Goal: Download file/media

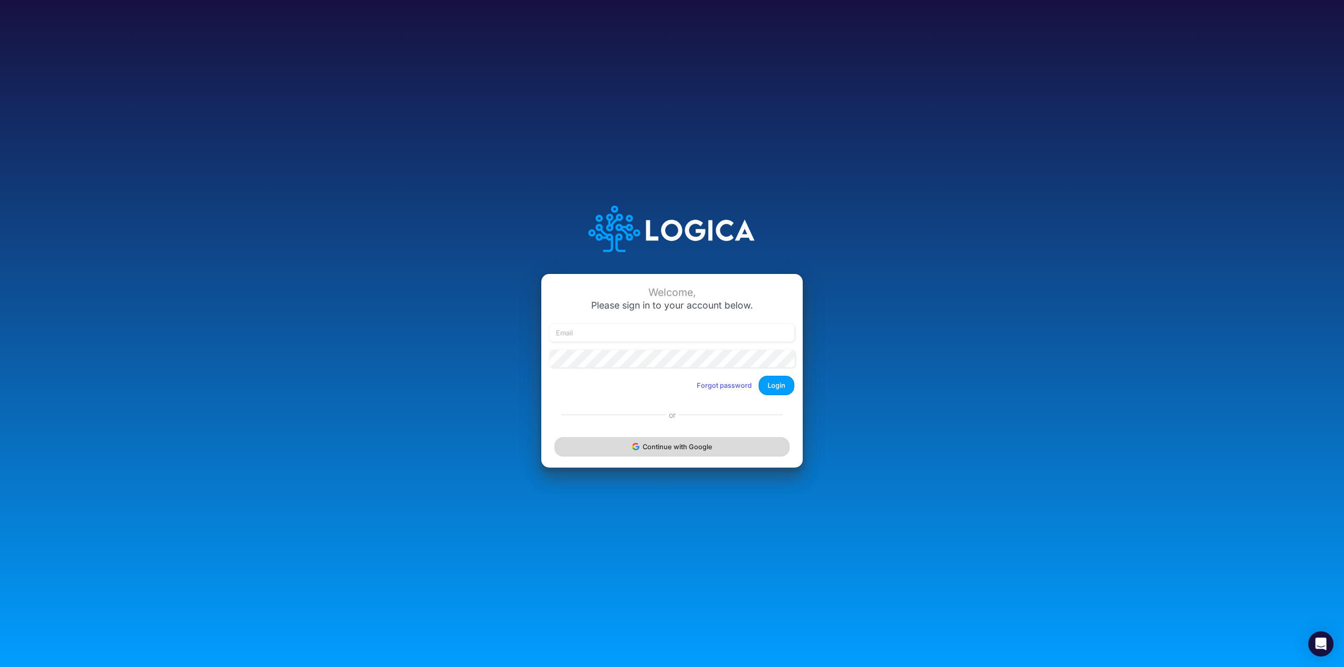
click at [770, 445] on button "Continue with Google" at bounding box center [671, 446] width 235 height 19
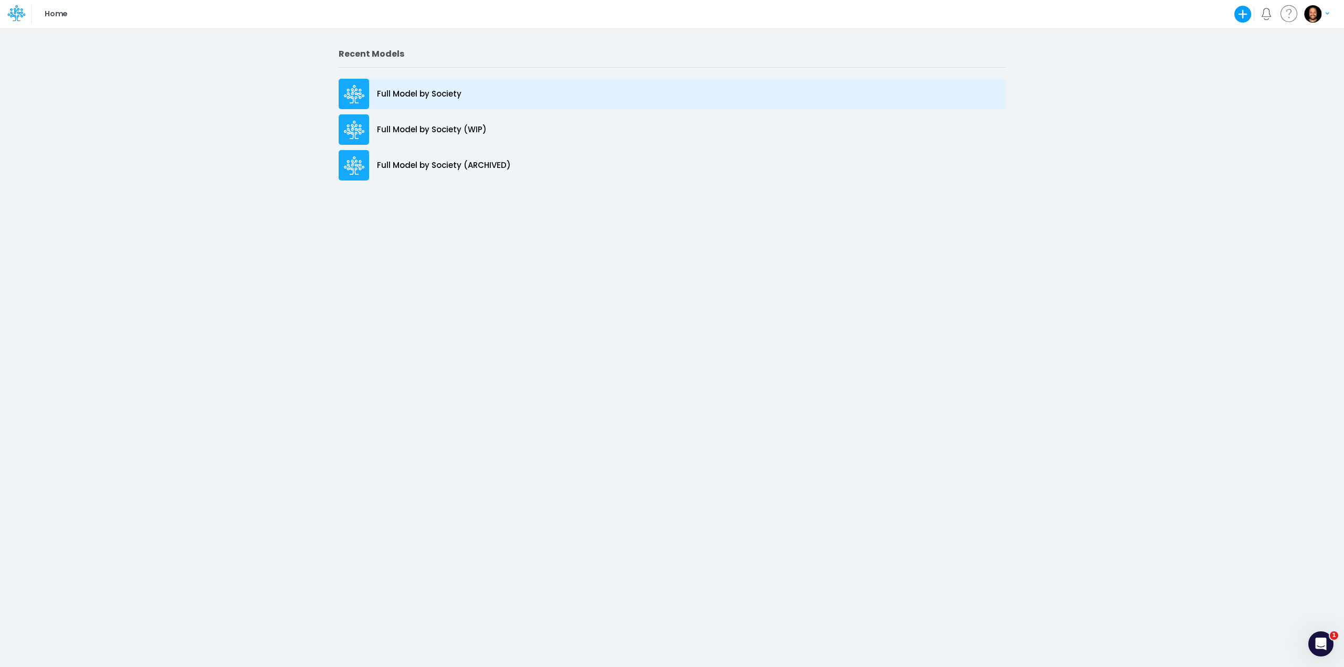
click at [391, 89] on p "Full Model by Society" at bounding box center [419, 94] width 85 height 12
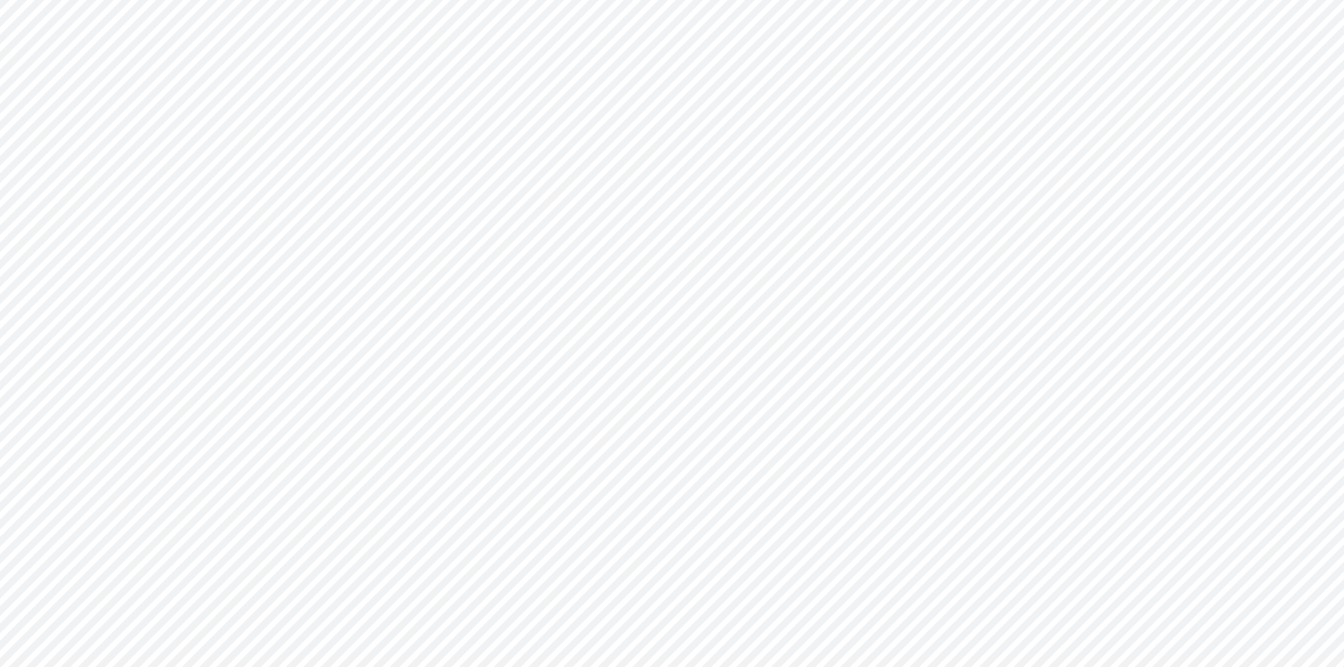
type input "Consolidated FS - BACENGAAP"
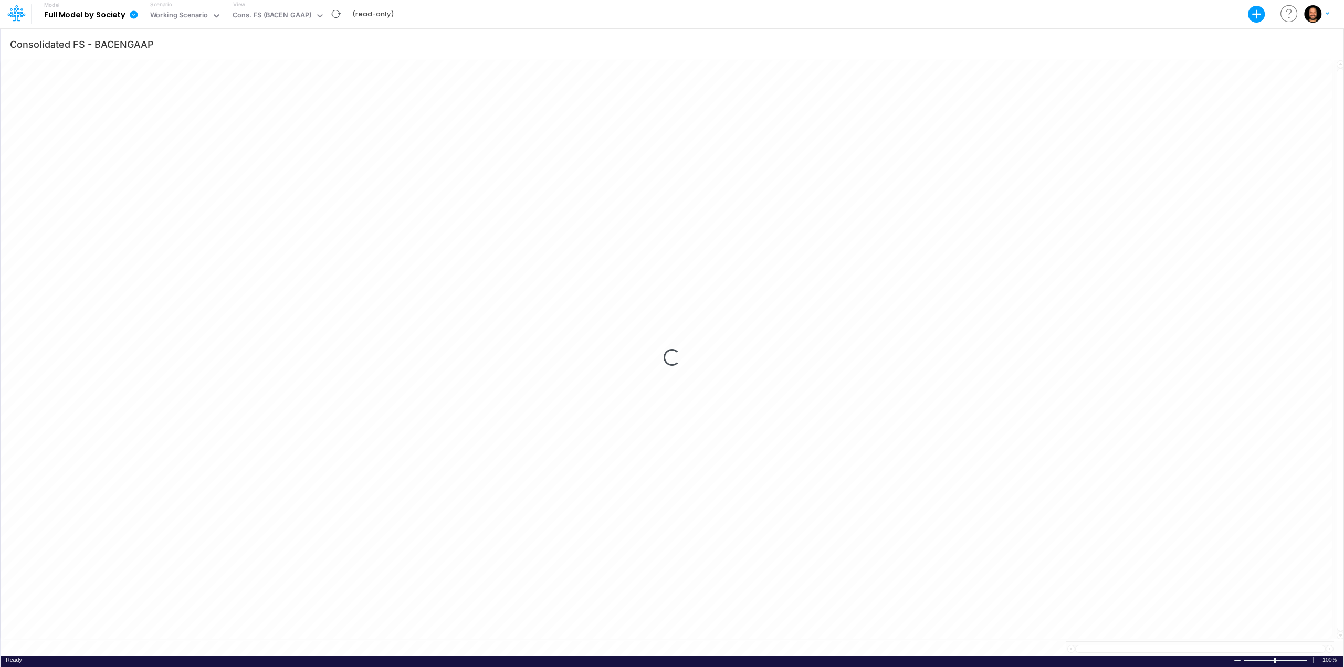
click at [133, 11] on icon at bounding box center [134, 14] width 8 height 8
click at [89, 17] on b "Full Model by Society" at bounding box center [84, 14] width 81 height 9
click at [133, 15] on icon at bounding box center [134, 14] width 8 height 8
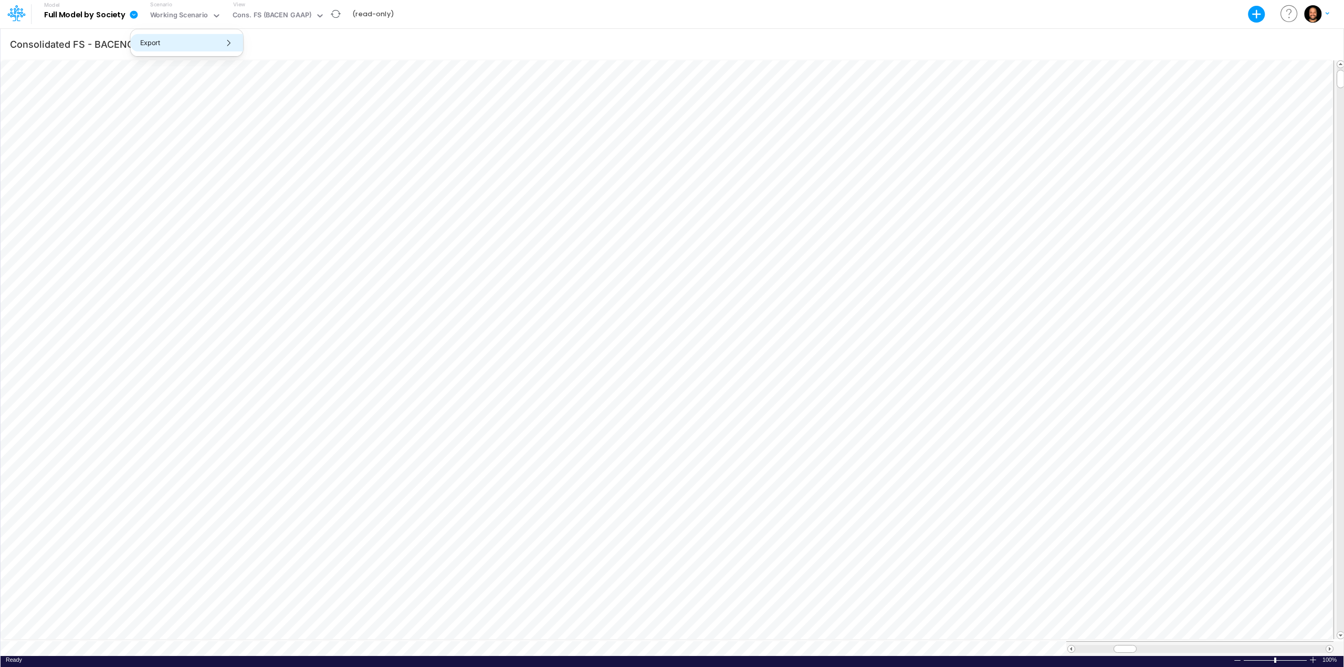
click at [173, 48] on button "Export" at bounding box center [187, 42] width 112 height 17
click at [309, 59] on div "Excel" at bounding box center [299, 48] width 113 height 27
click at [313, 53] on button "Excel" at bounding box center [300, 48] width 112 height 16
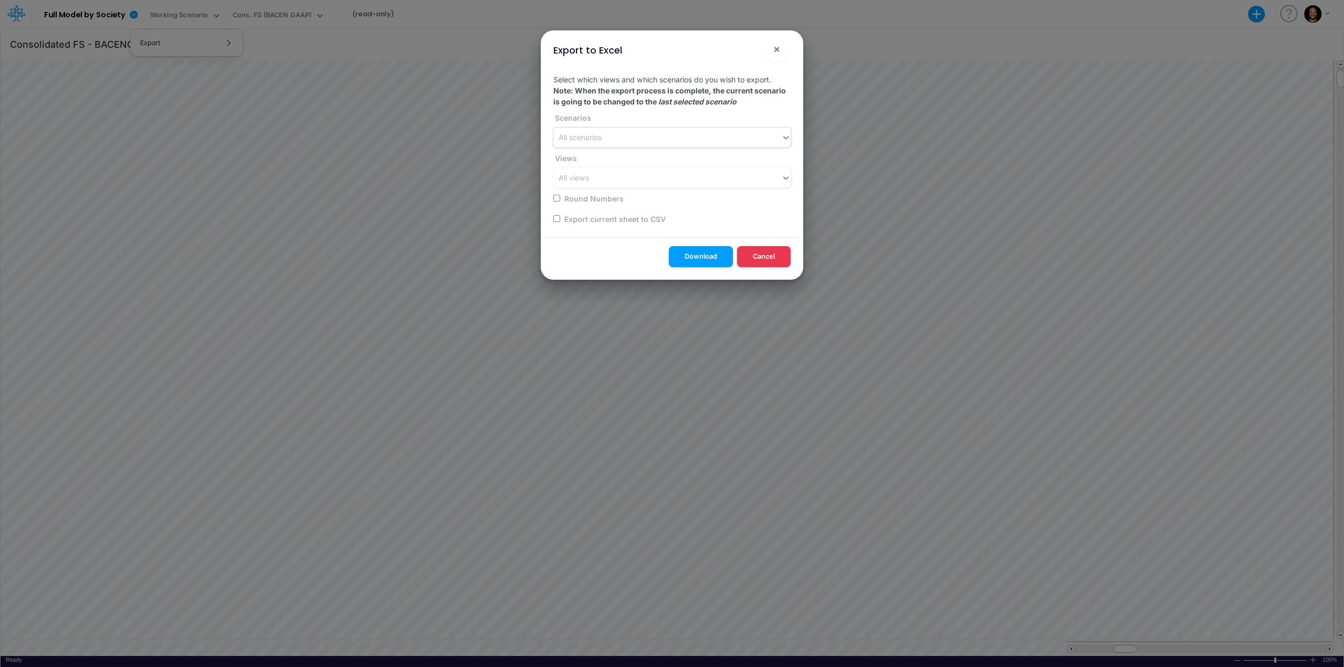
click at [723, 145] on div "All scenarios" at bounding box center [667, 137] width 228 height 17
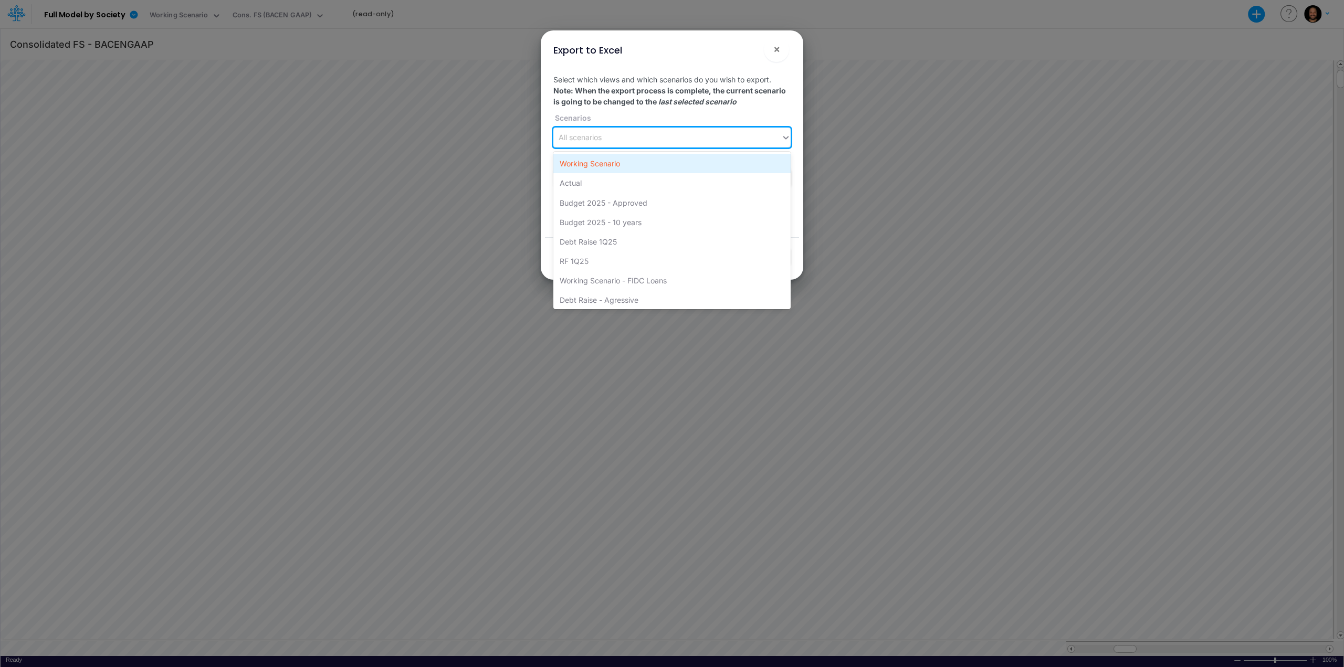
click at [714, 160] on div "Working Scenario" at bounding box center [671, 163] width 237 height 19
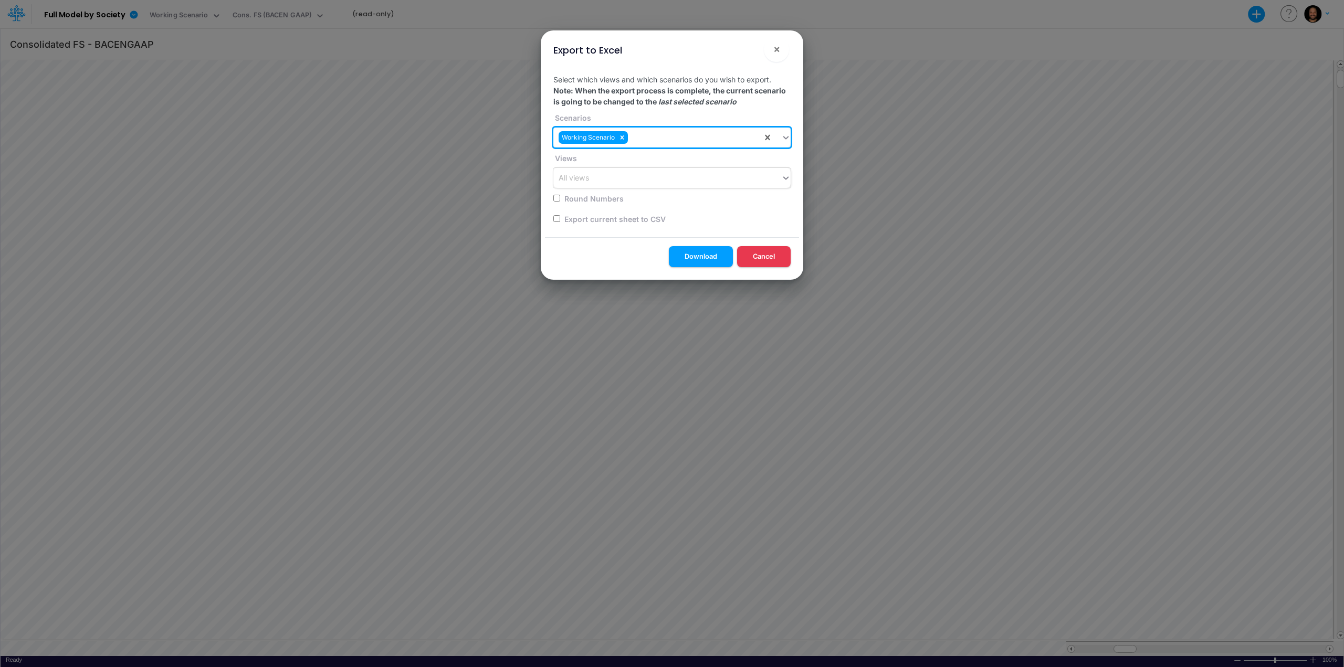
click at [711, 182] on div "All views" at bounding box center [667, 178] width 228 height 17
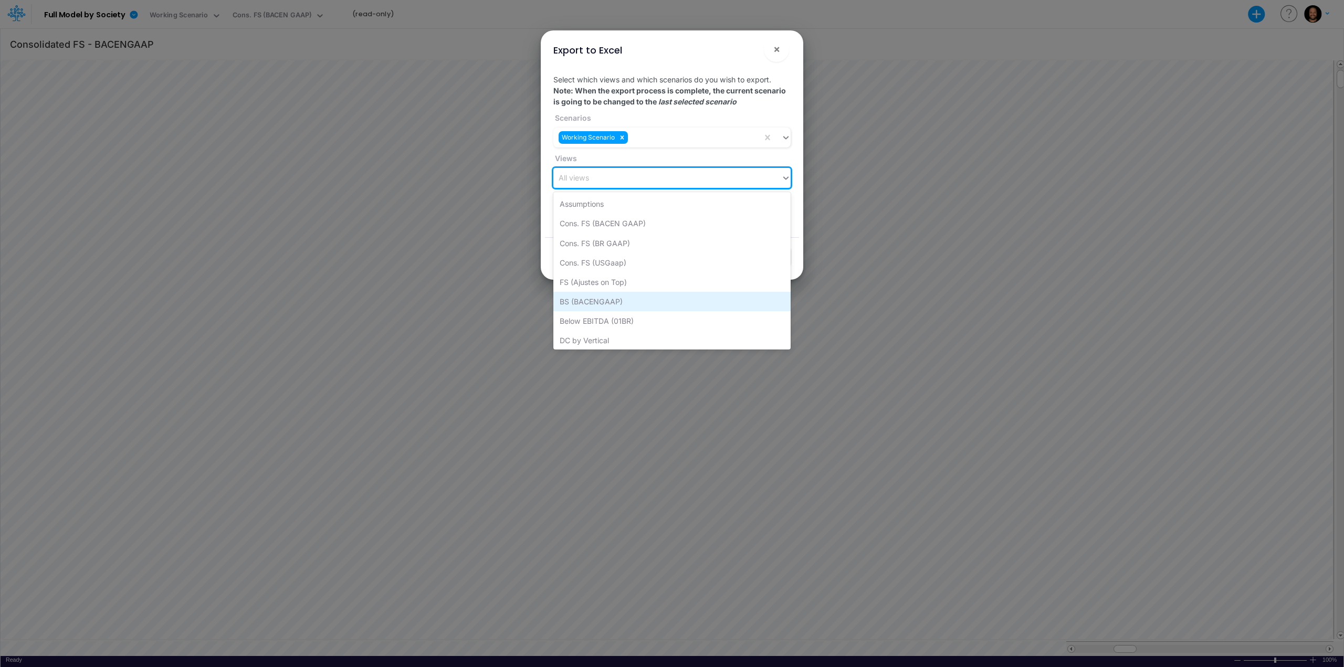
click at [699, 297] on div "BS (BACENGAAP)" at bounding box center [671, 301] width 237 height 19
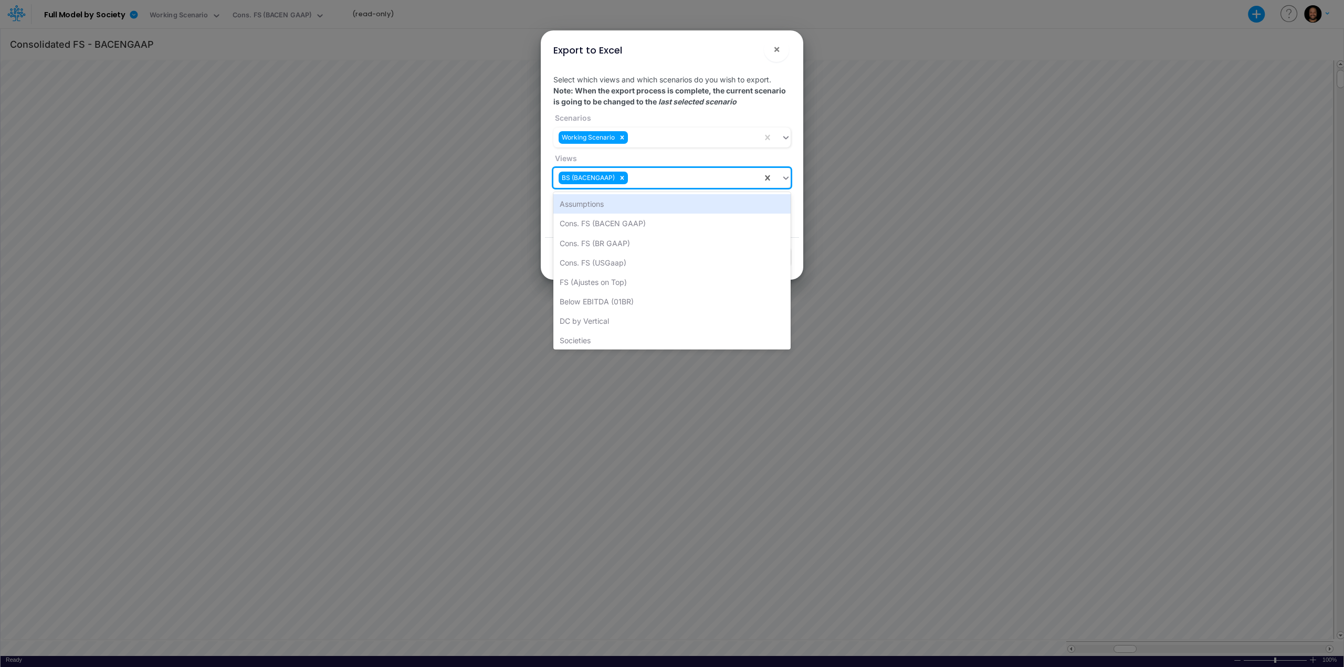
click at [720, 184] on div "BS (BACENGAAP)" at bounding box center [657, 178] width 209 height 17
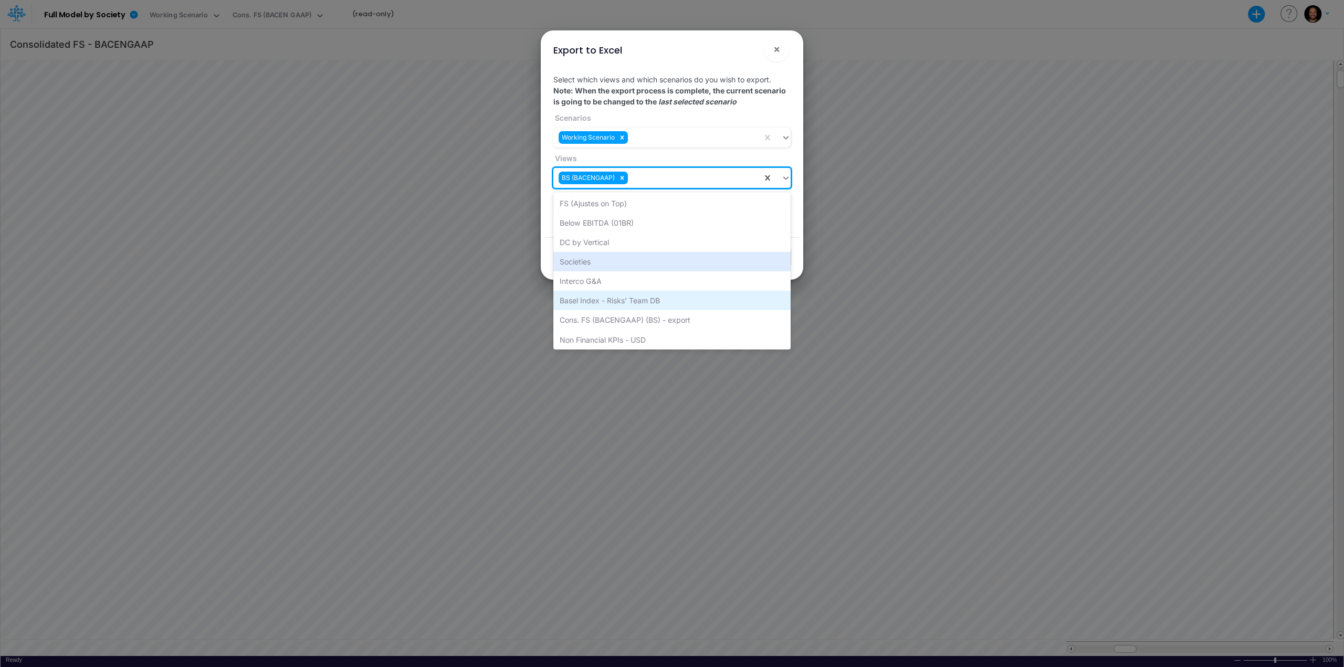
scroll to position [80, 0]
click at [659, 300] on div "Basel Index - Risks' Team DB" at bounding box center [671, 298] width 237 height 19
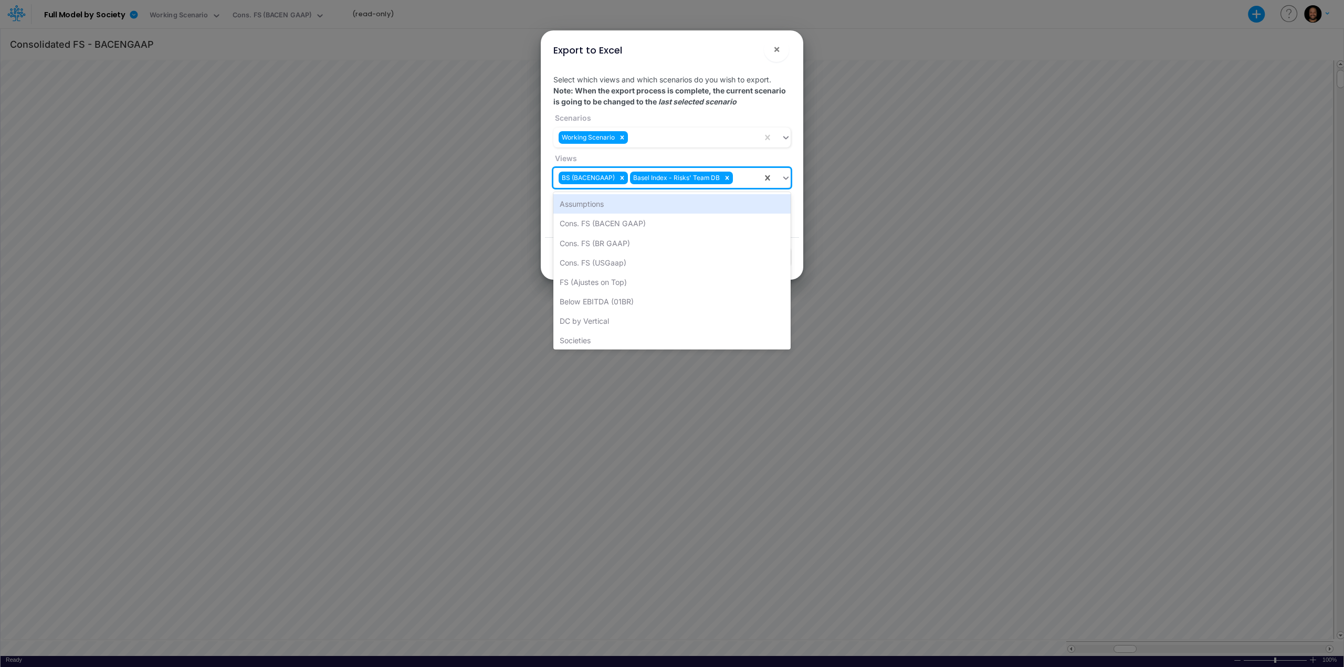
click at [744, 181] on div "BS (BACENGAAP) Basel Index - Risks' Team DB" at bounding box center [657, 178] width 209 height 17
click at [650, 224] on div "FS (Ajustes on Top)" at bounding box center [671, 221] width 237 height 19
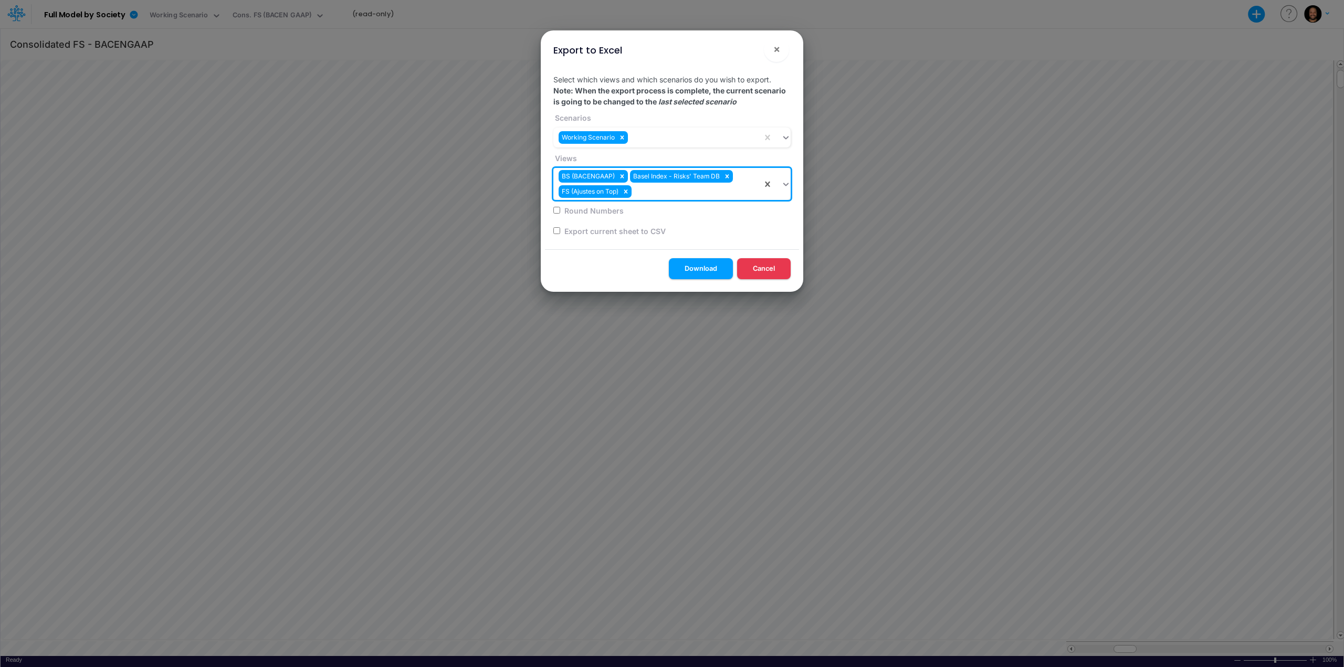
click at [655, 196] on div "BS (BACENGAAP) Basel Index - Risks' Team DB FS (Ajustes on Top)" at bounding box center [657, 184] width 209 height 32
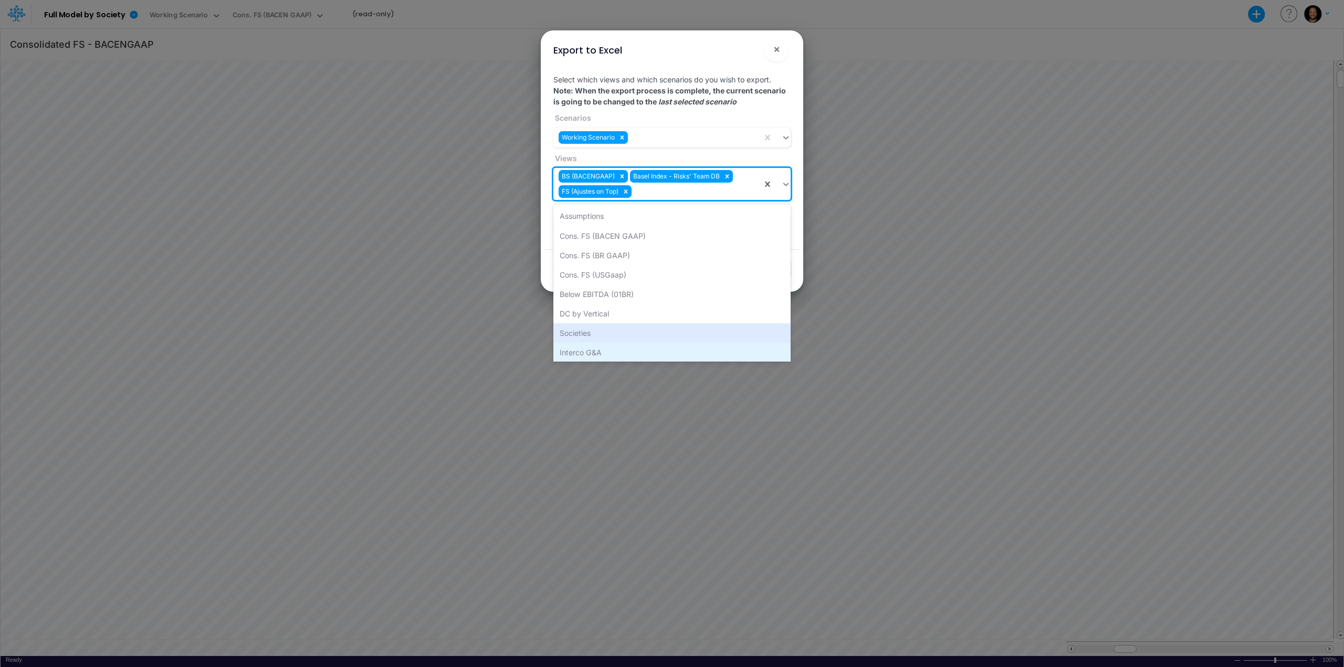
scroll to position [41, 0]
click at [626, 347] on div "Non Financial KPIs - USD" at bounding box center [671, 349] width 237 height 19
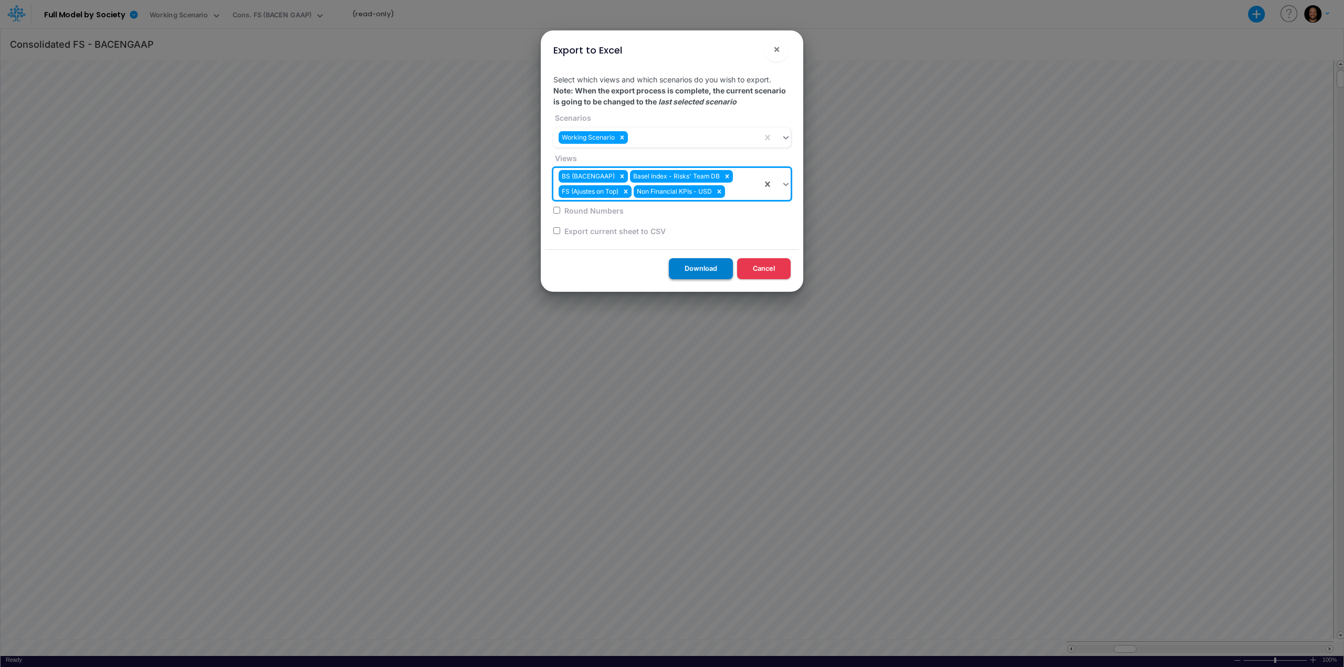
click at [713, 269] on button "Download" at bounding box center [701, 268] width 64 height 20
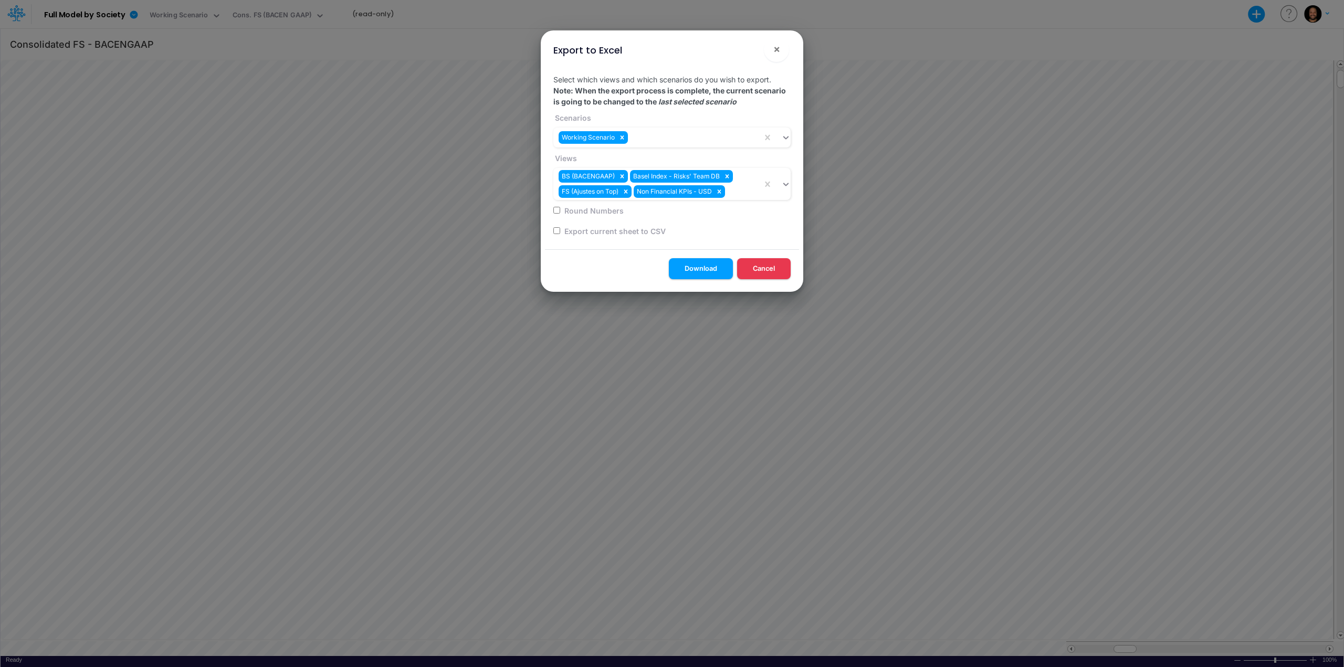
click at [786, 227] on div "Select which views and which scenarios do you wish to export. Note: When the ex…" at bounding box center [672, 158] width 254 height 184
click at [1244, 654] on div "Export to Excel × Select which views and which scenarios do you wish to export.…" at bounding box center [672, 333] width 1344 height 667
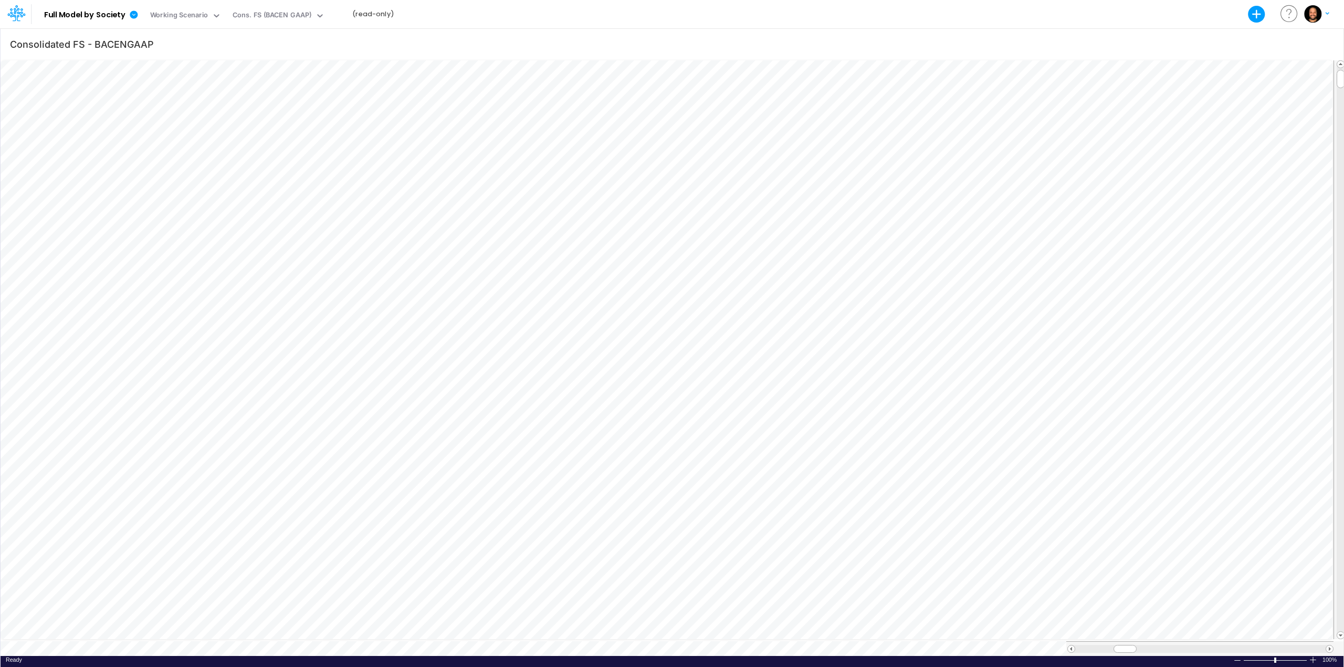
scroll to position [5, 1]
